Goal: Transaction & Acquisition: Purchase product/service

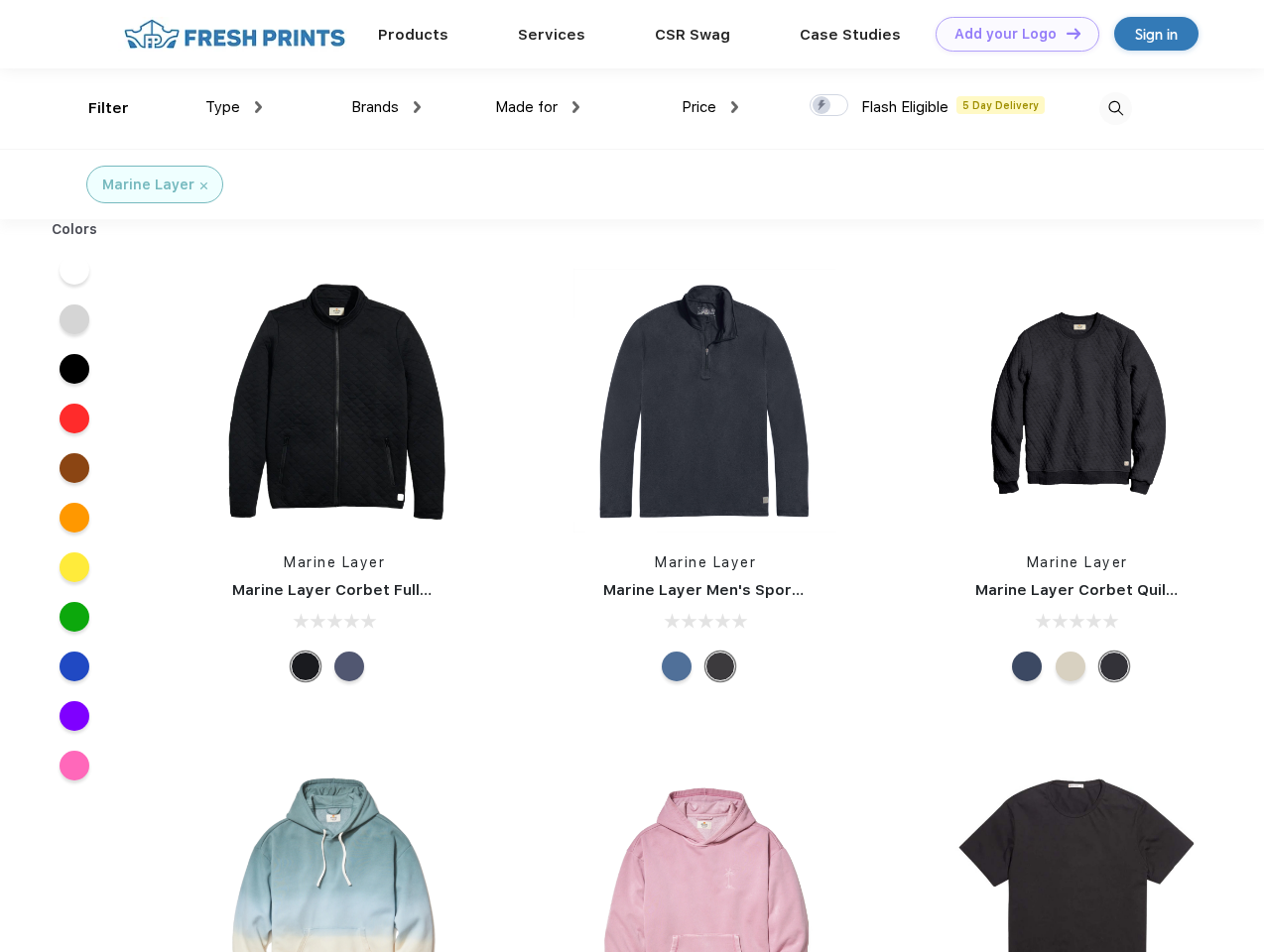
scroll to position [1, 0]
click at [1010, 34] on link "Add your Logo Design Tool" at bounding box center [1017, 34] width 164 height 35
click at [0, 0] on div "Design Tool" at bounding box center [0, 0] width 0 height 0
click at [1064, 33] on link "Add your Logo Design Tool" at bounding box center [1017, 34] width 164 height 35
click at [95, 108] on div "Filter" at bounding box center [108, 108] width 41 height 23
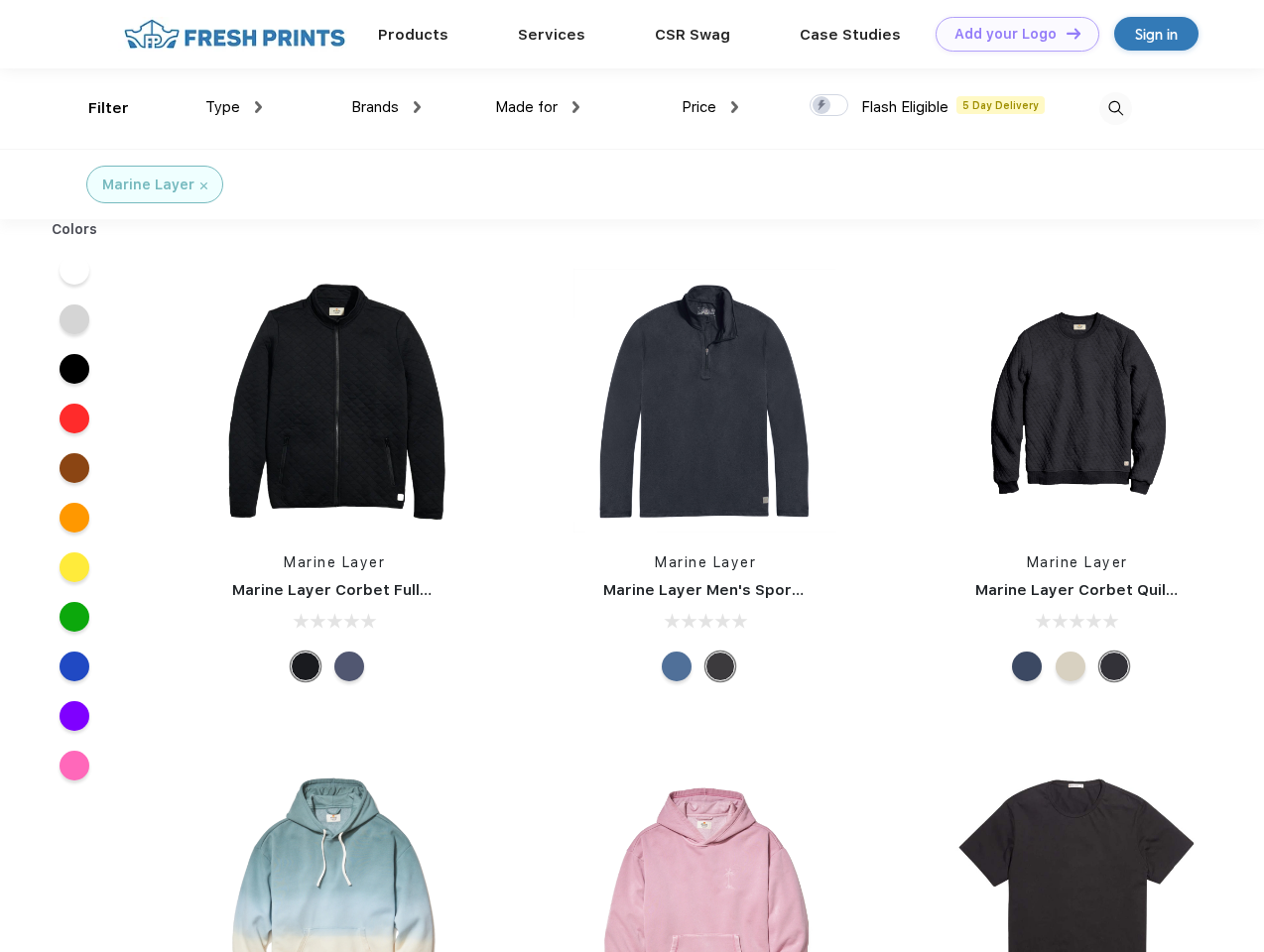
click at [234, 107] on span "Type" at bounding box center [223, 107] width 35 height 18
click at [386, 107] on span "Brands" at bounding box center [375, 107] width 48 height 18
click at [538, 107] on span "Made for" at bounding box center [526, 107] width 63 height 18
click at [710, 107] on span "Price" at bounding box center [699, 107] width 35 height 18
click at [830, 106] on div at bounding box center [829, 105] width 39 height 22
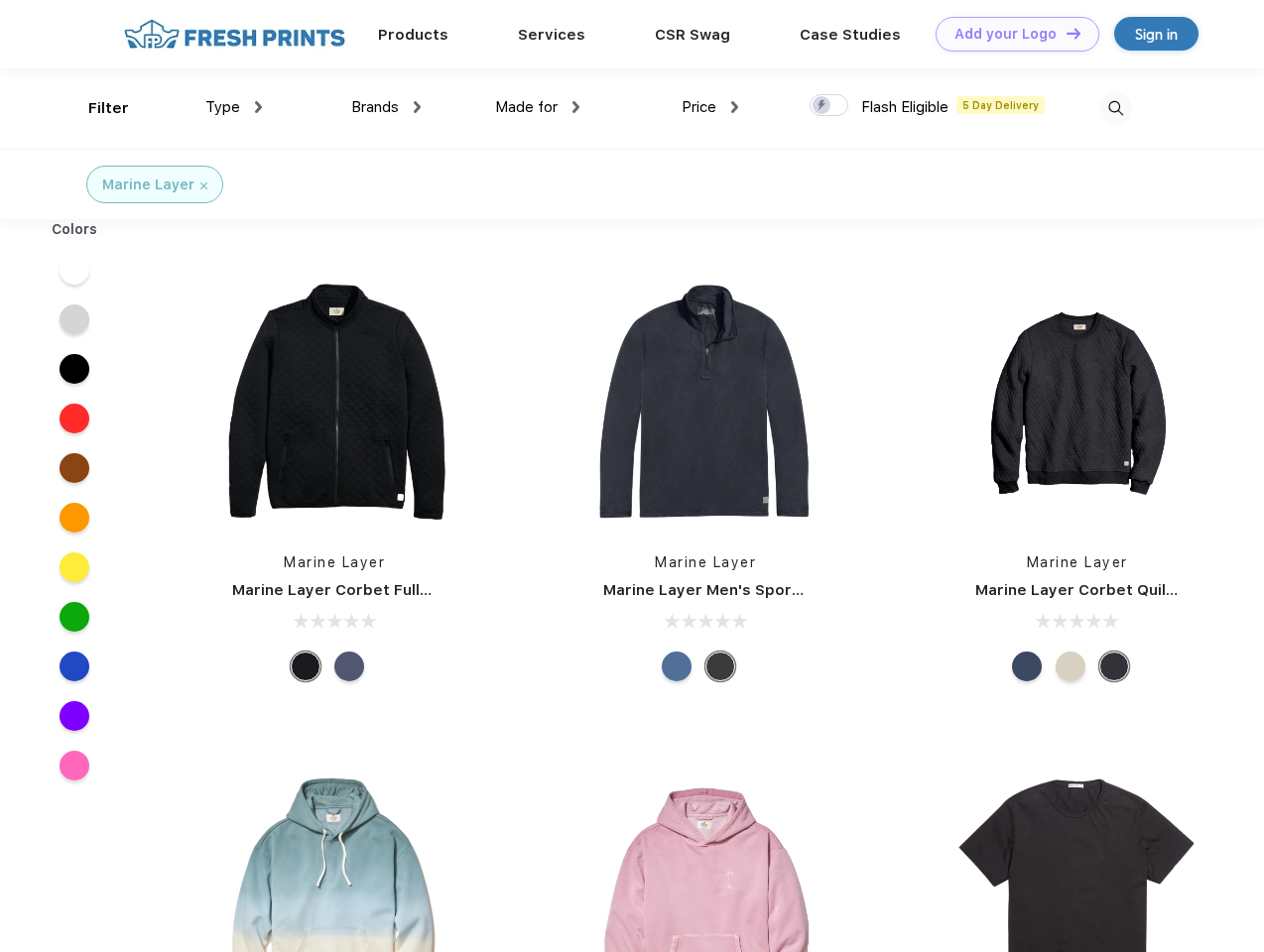
click at [823, 106] on input "checkbox" at bounding box center [816, 99] width 13 height 13
click at [1115, 108] on img at bounding box center [1115, 108] width 33 height 33
